Goal: Task Accomplishment & Management: Use online tool/utility

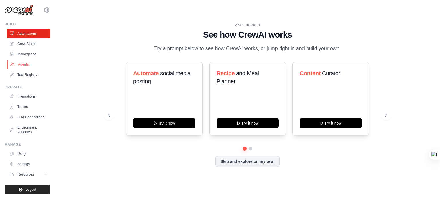
click at [31, 60] on link "Agents" at bounding box center [28, 64] width 43 height 9
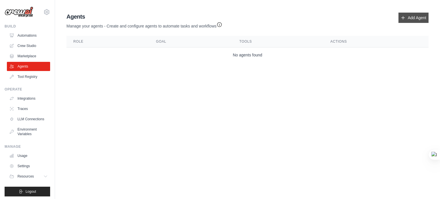
click at [413, 16] on link "Add Agent" at bounding box center [414, 18] width 30 height 10
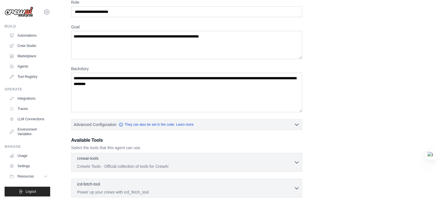
scroll to position [21, 0]
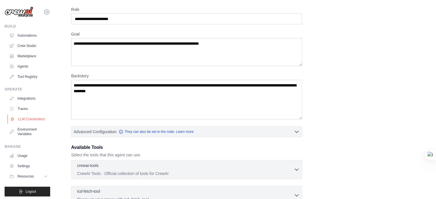
click at [32, 118] on link "LLM Connections" at bounding box center [28, 119] width 43 height 9
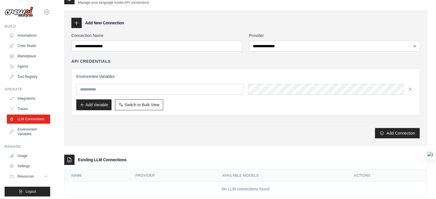
scroll to position [24, 0]
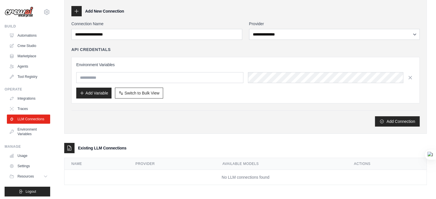
click at [76, 7] on div at bounding box center [76, 11] width 10 height 10
click at [112, 5] on div "**********" at bounding box center [245, 66] width 362 height 135
click at [110, 10] on h3 "Add New Connection" at bounding box center [104, 11] width 39 height 6
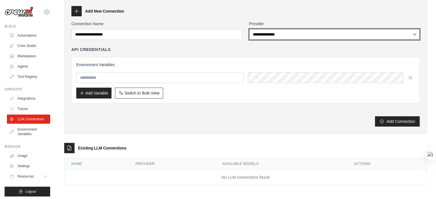
click at [276, 35] on select "**********" at bounding box center [334, 34] width 171 height 11
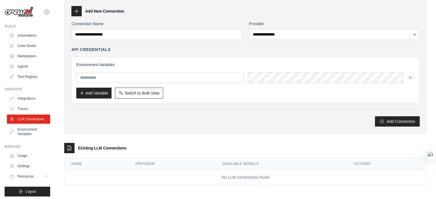
click at [220, 50] on div "API Credentials" at bounding box center [245, 50] width 348 height 6
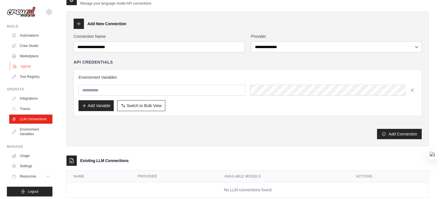
scroll to position [0, 0]
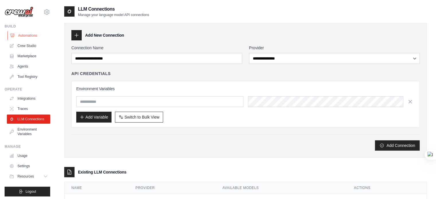
click at [38, 38] on link "Automations" at bounding box center [28, 35] width 43 height 9
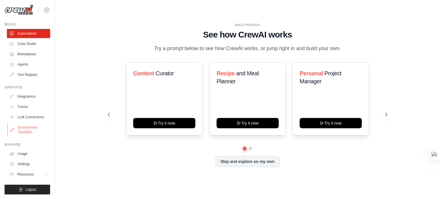
scroll to position [6, 0]
click at [33, 172] on span "Resources" at bounding box center [26, 174] width 16 height 5
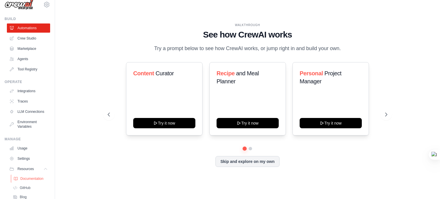
scroll to position [0, 0]
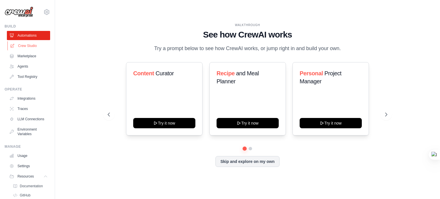
click at [35, 49] on link "Crew Studio" at bounding box center [28, 45] width 43 height 9
